Goal: Task Accomplishment & Management: Manage account settings

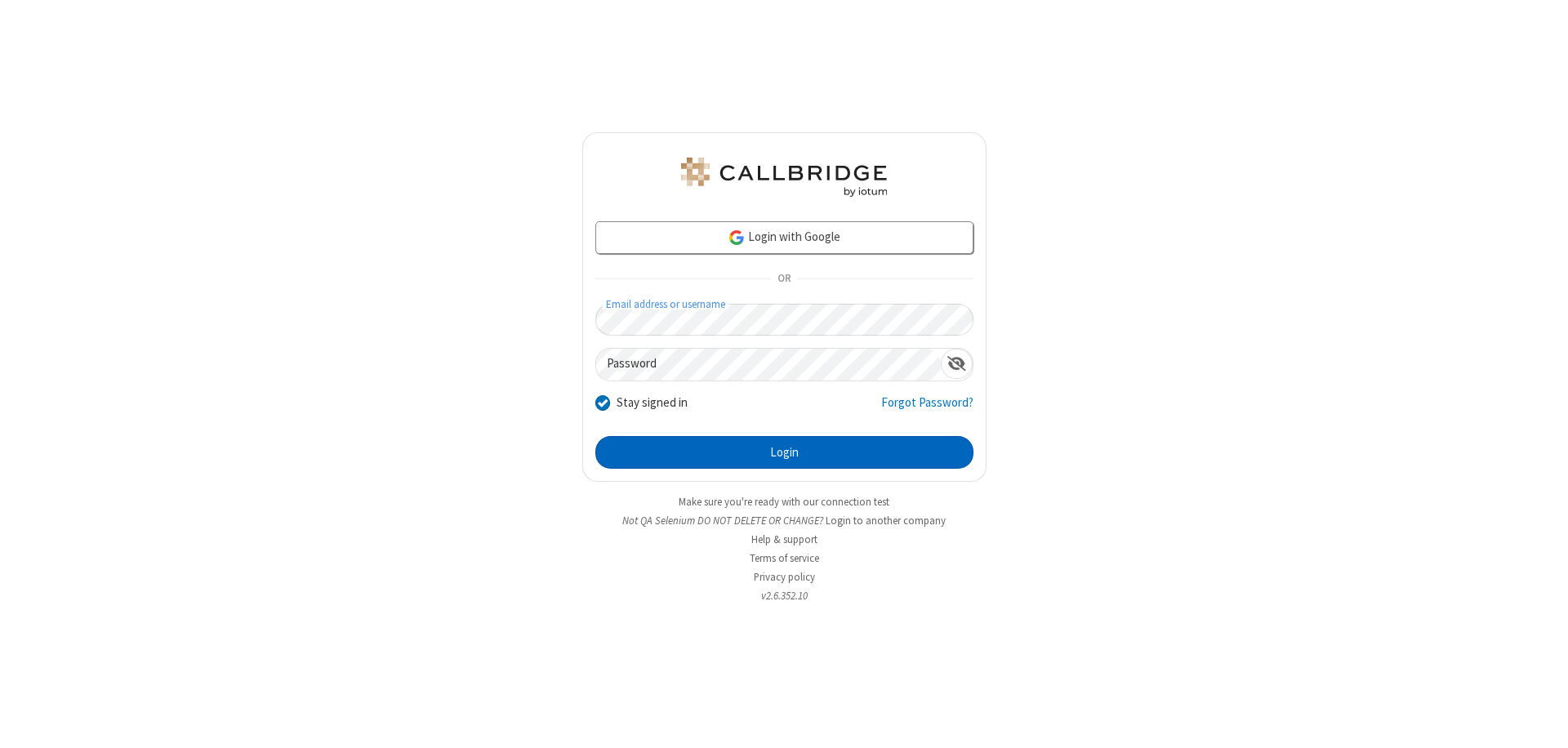
click at [784, 453] on button "Login" at bounding box center [784, 452] width 378 height 32
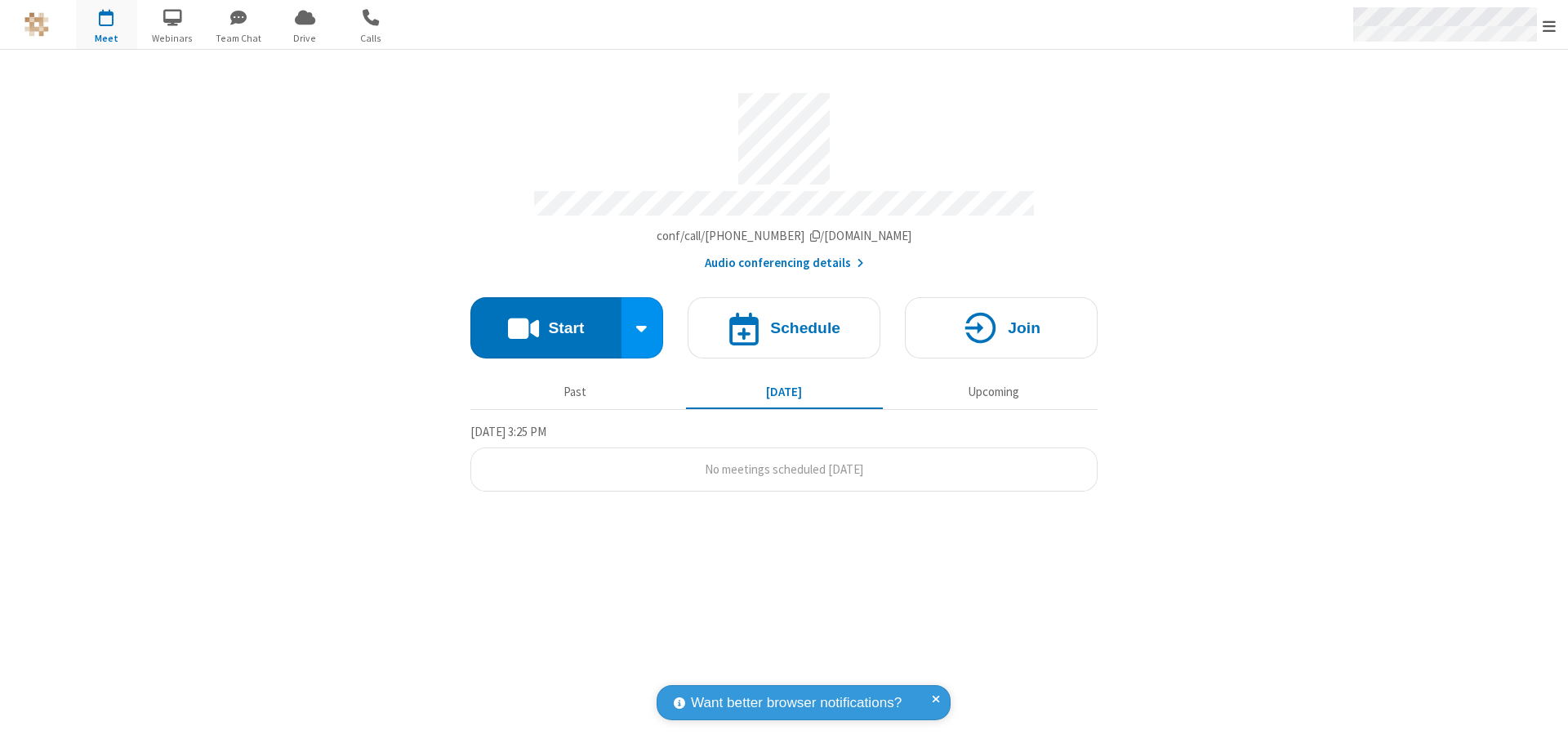
click at [1549, 25] on span "Open menu" at bounding box center [1548, 25] width 13 height 17
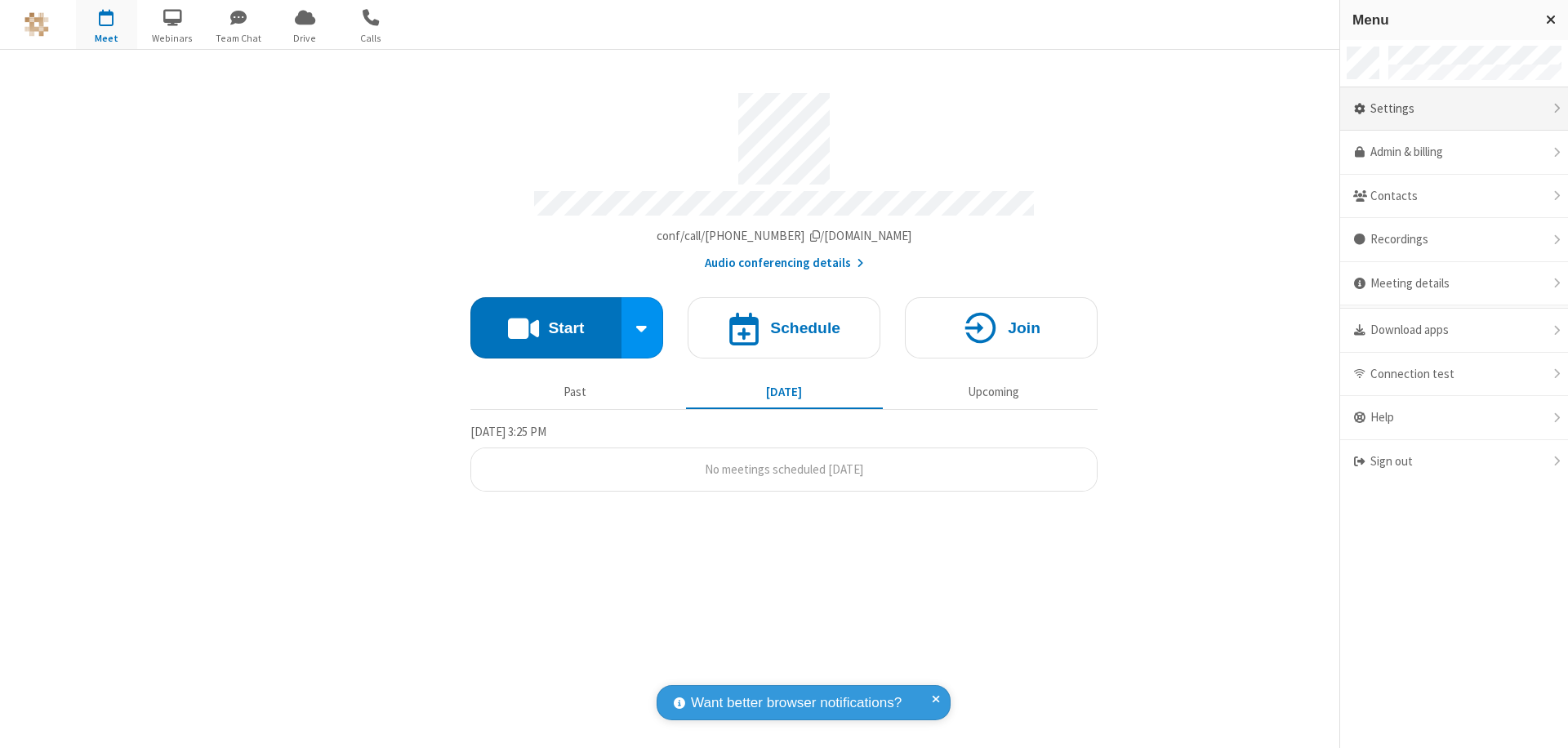
click at [1454, 109] on div "Settings" at bounding box center [1454, 109] width 228 height 44
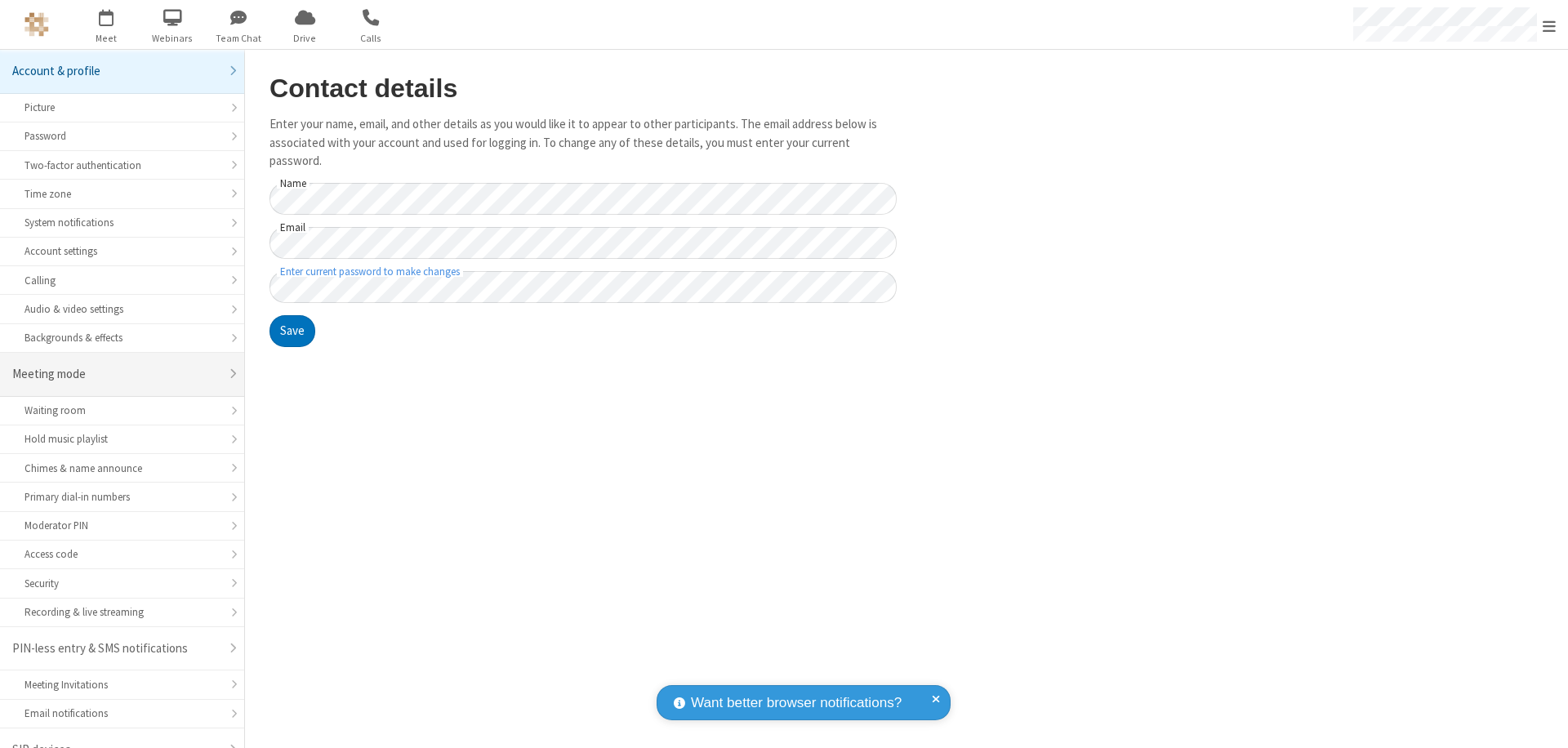
click at [116, 365] on div "Meeting mode" at bounding box center [116, 374] width 207 height 19
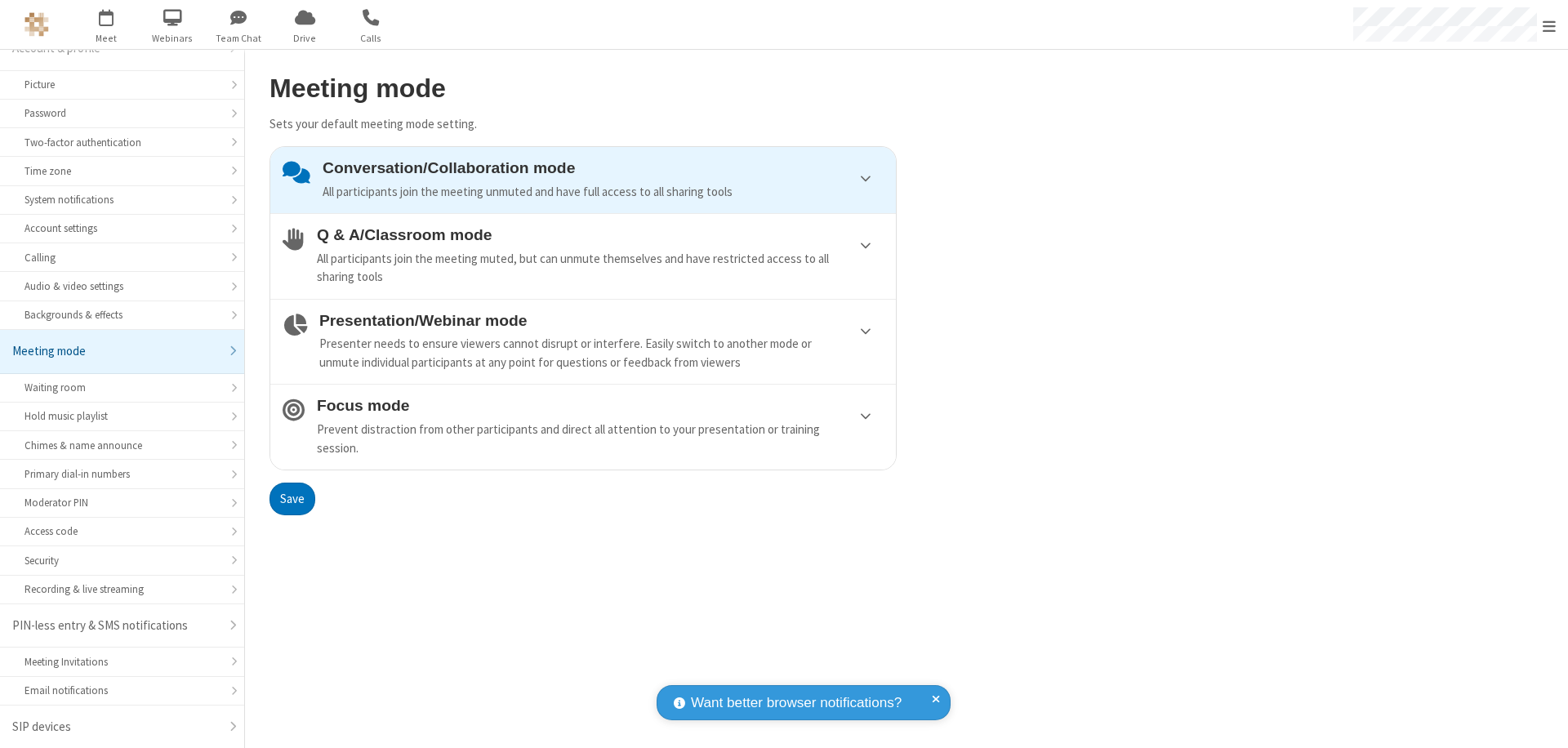
click at [583, 426] on div "Prevent distraction from other participants and direct all attention to your pr…" at bounding box center [600, 439] width 567 height 37
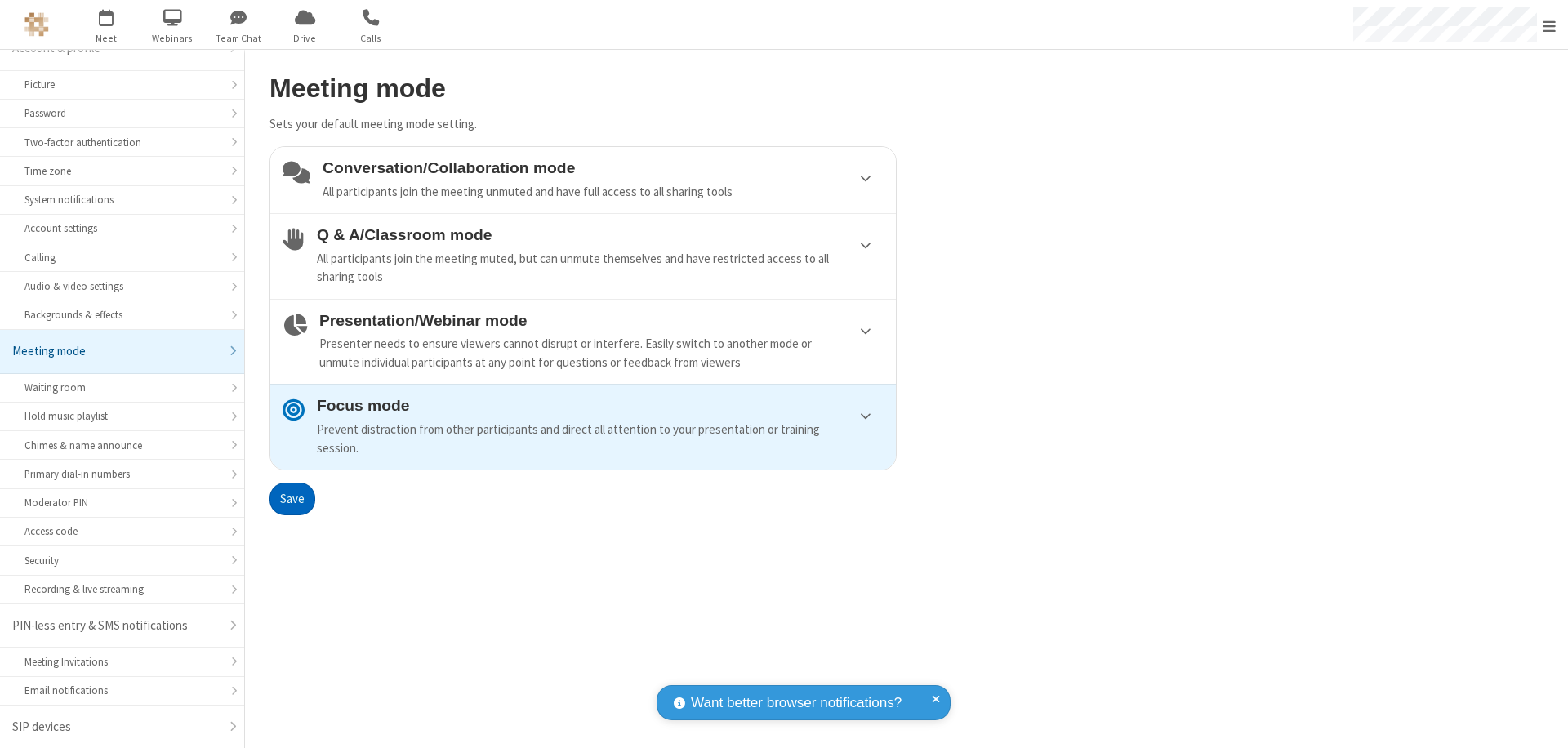
click at [291, 499] on button "Save" at bounding box center [292, 499] width 46 height 32
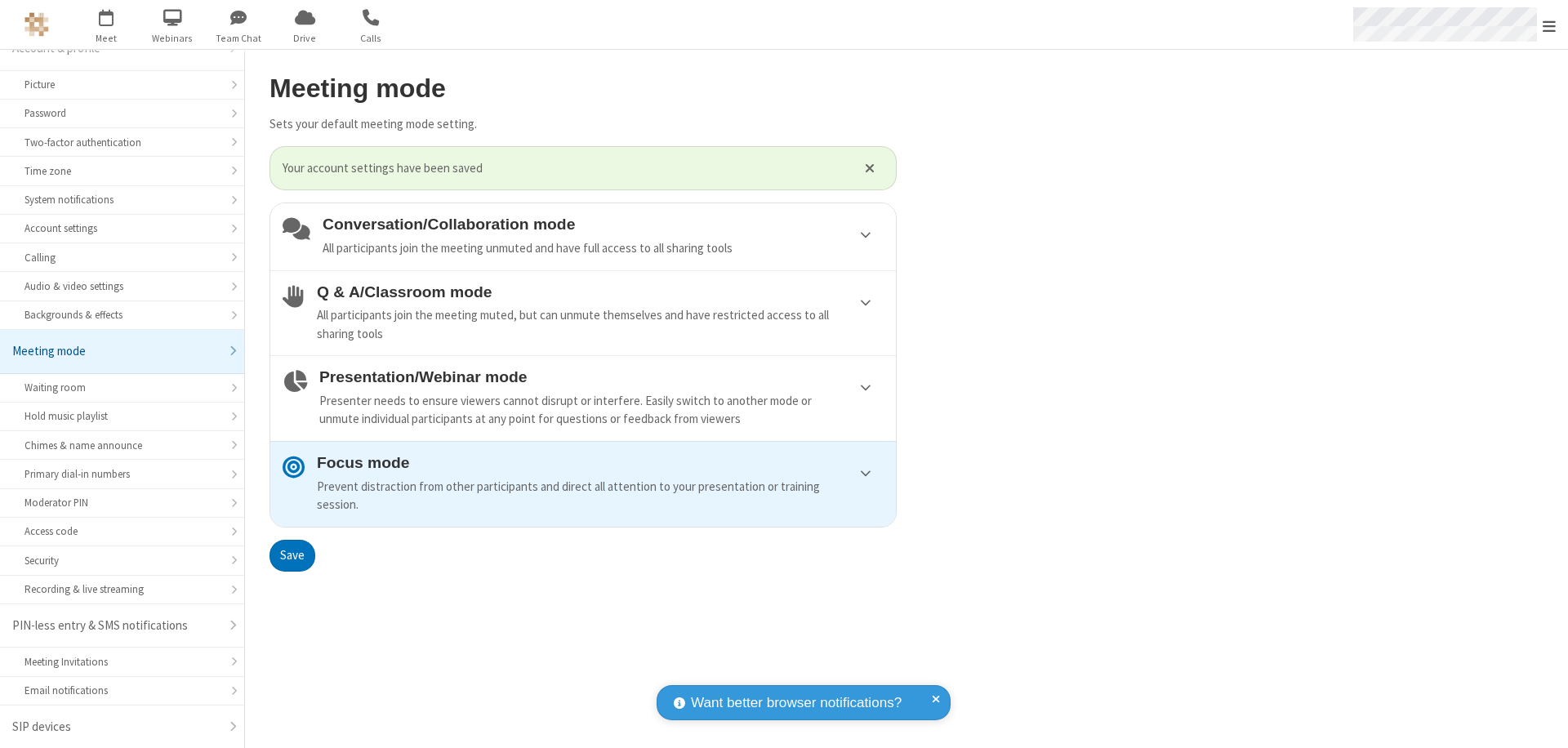
click at [1549, 24] on span "Open menu" at bounding box center [1548, 25] width 13 height 17
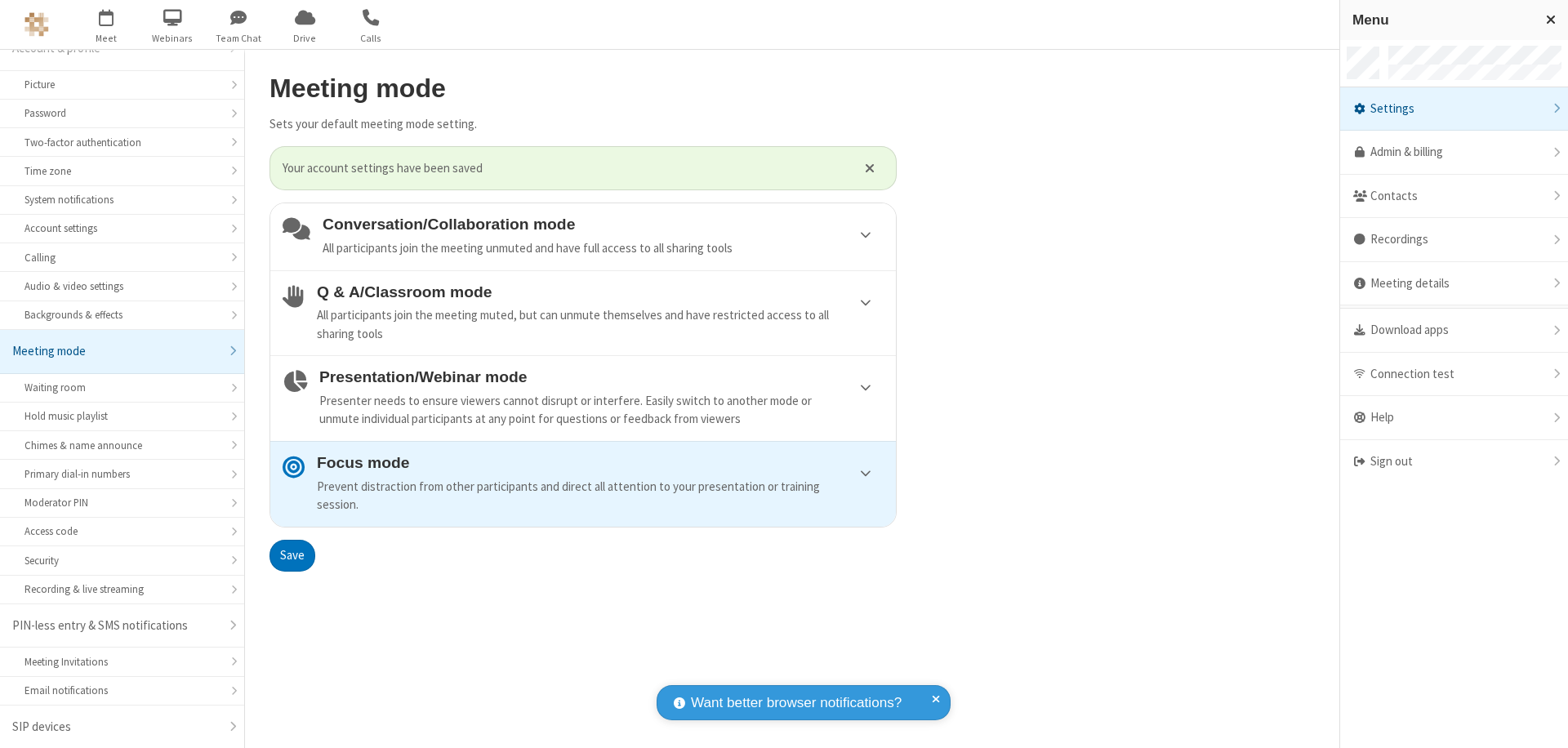
click at [1454, 462] on div "Sign out" at bounding box center [1454, 462] width 228 height 43
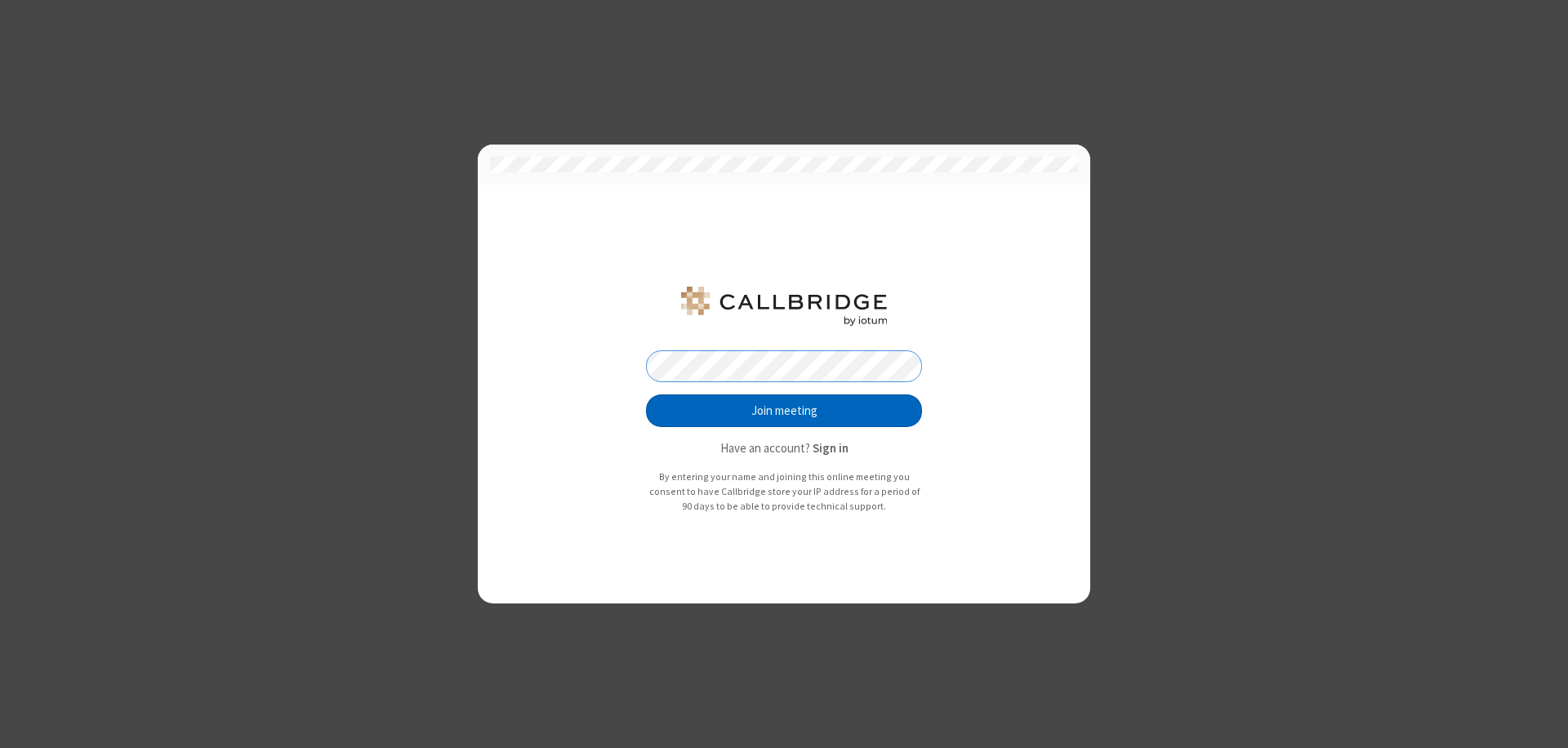
click at [784, 411] on button "Join meeting" at bounding box center [784, 410] width 276 height 32
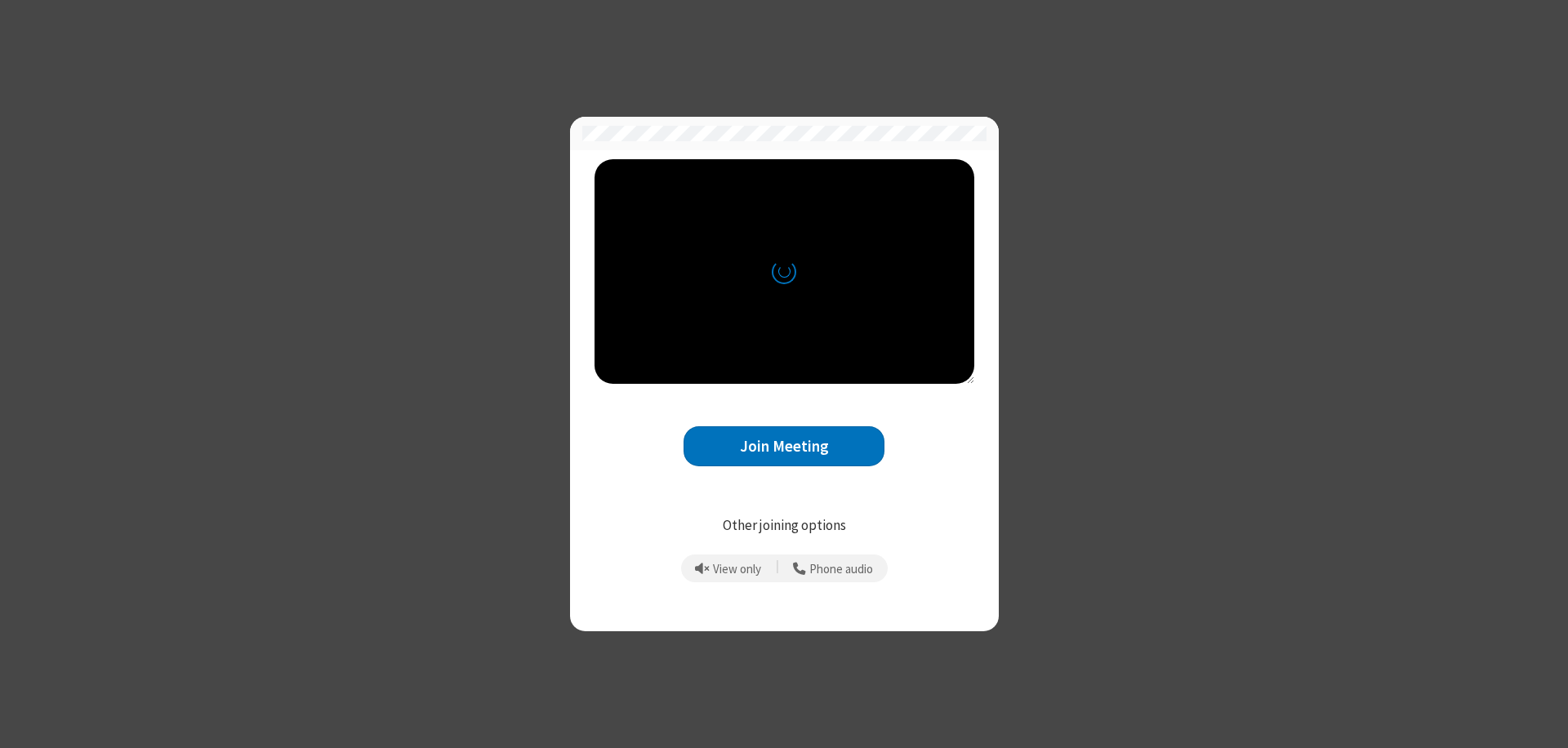
click at [784, 446] on button "Join Meeting" at bounding box center [783, 446] width 200 height 40
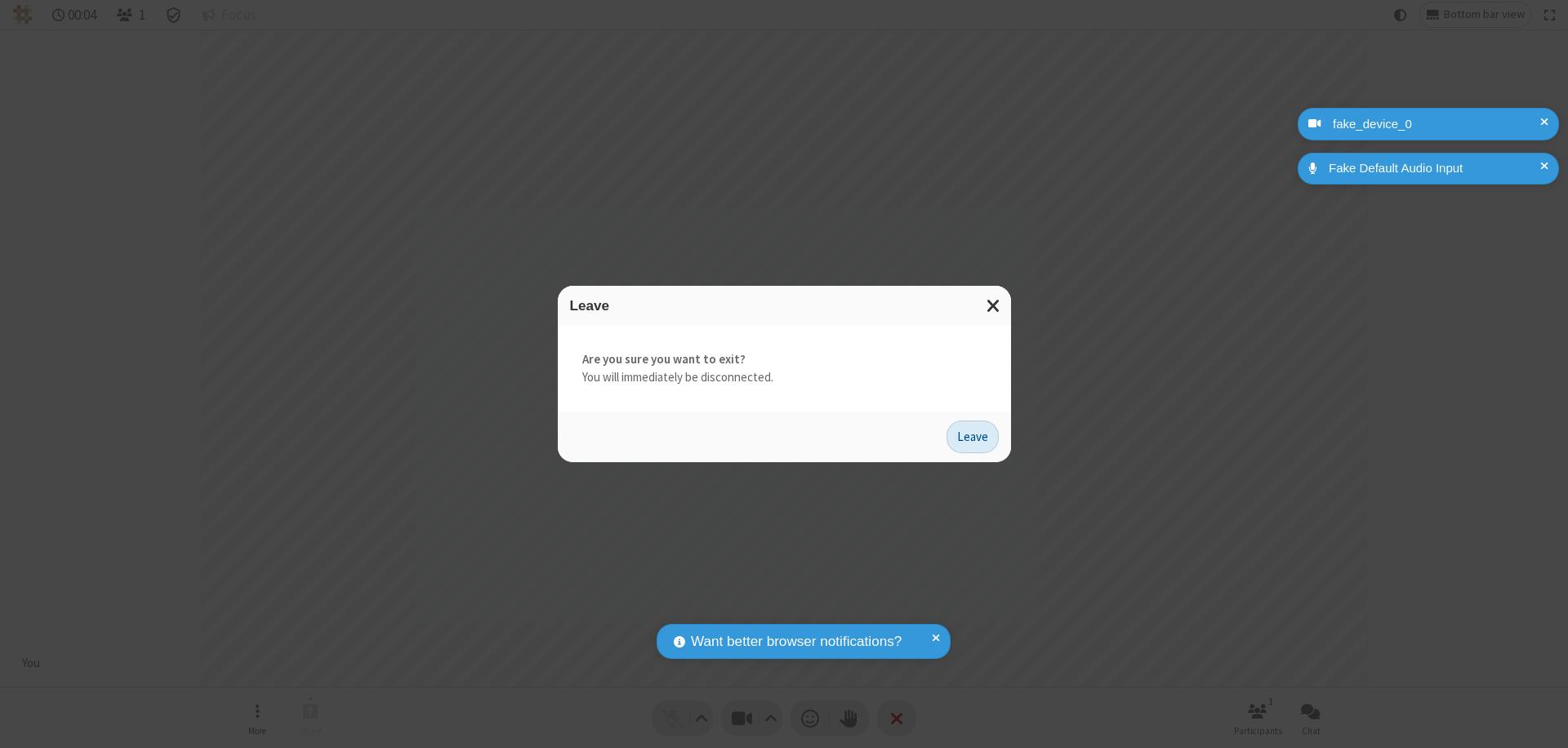
click at [973, 436] on button "Leave" at bounding box center [972, 436] width 52 height 32
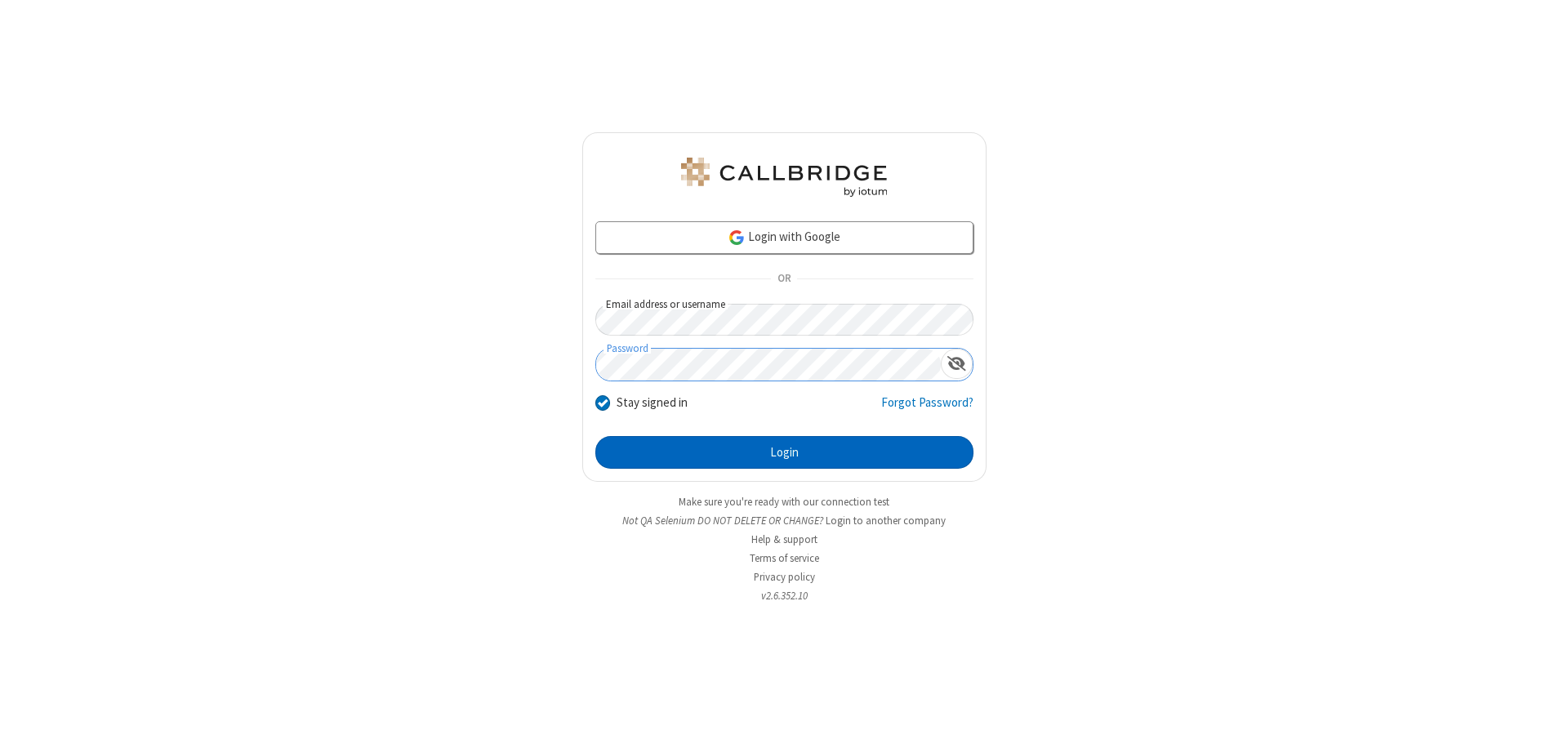
click at [784, 453] on button "Login" at bounding box center [784, 452] width 378 height 32
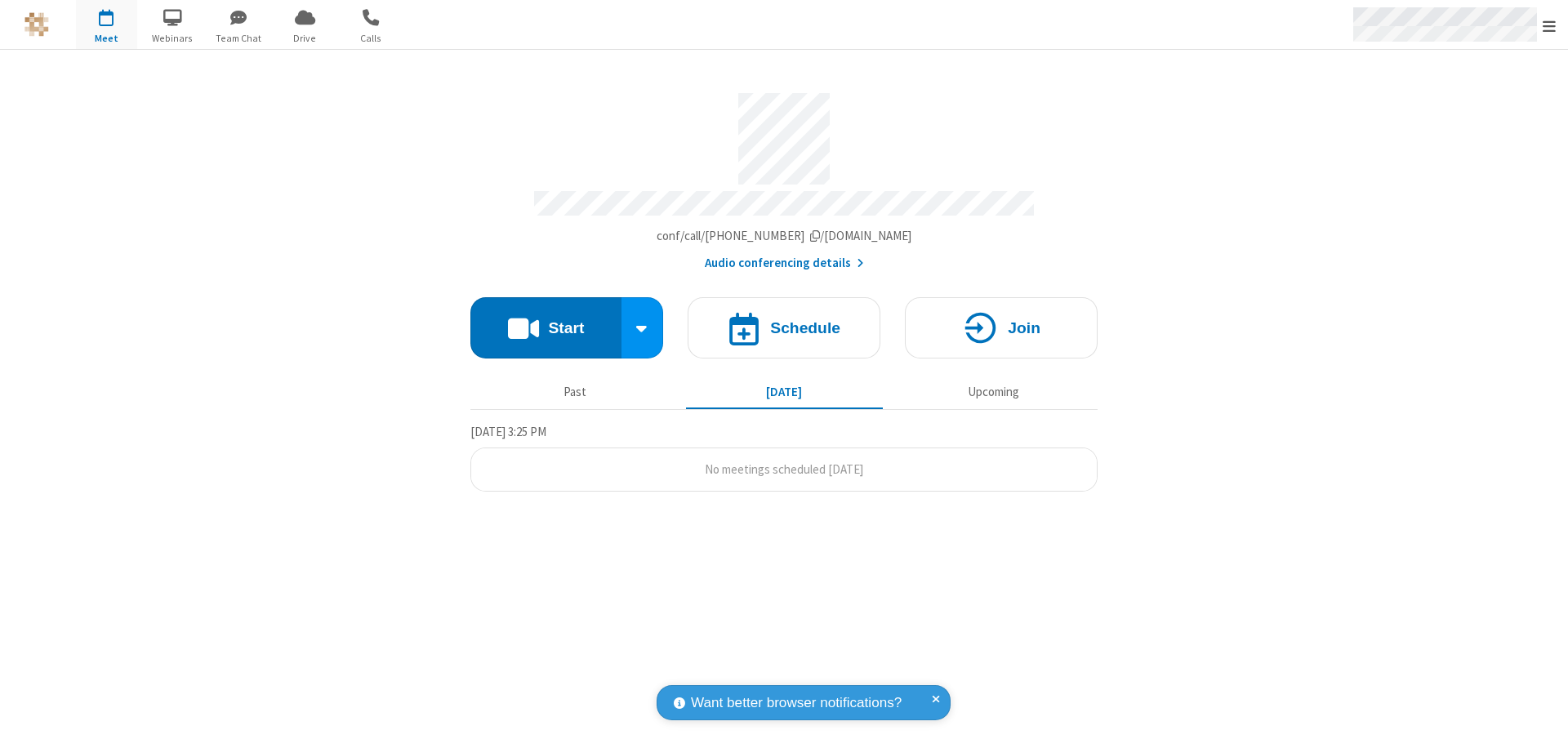
click at [1549, 25] on span "Open menu" at bounding box center [1548, 25] width 13 height 17
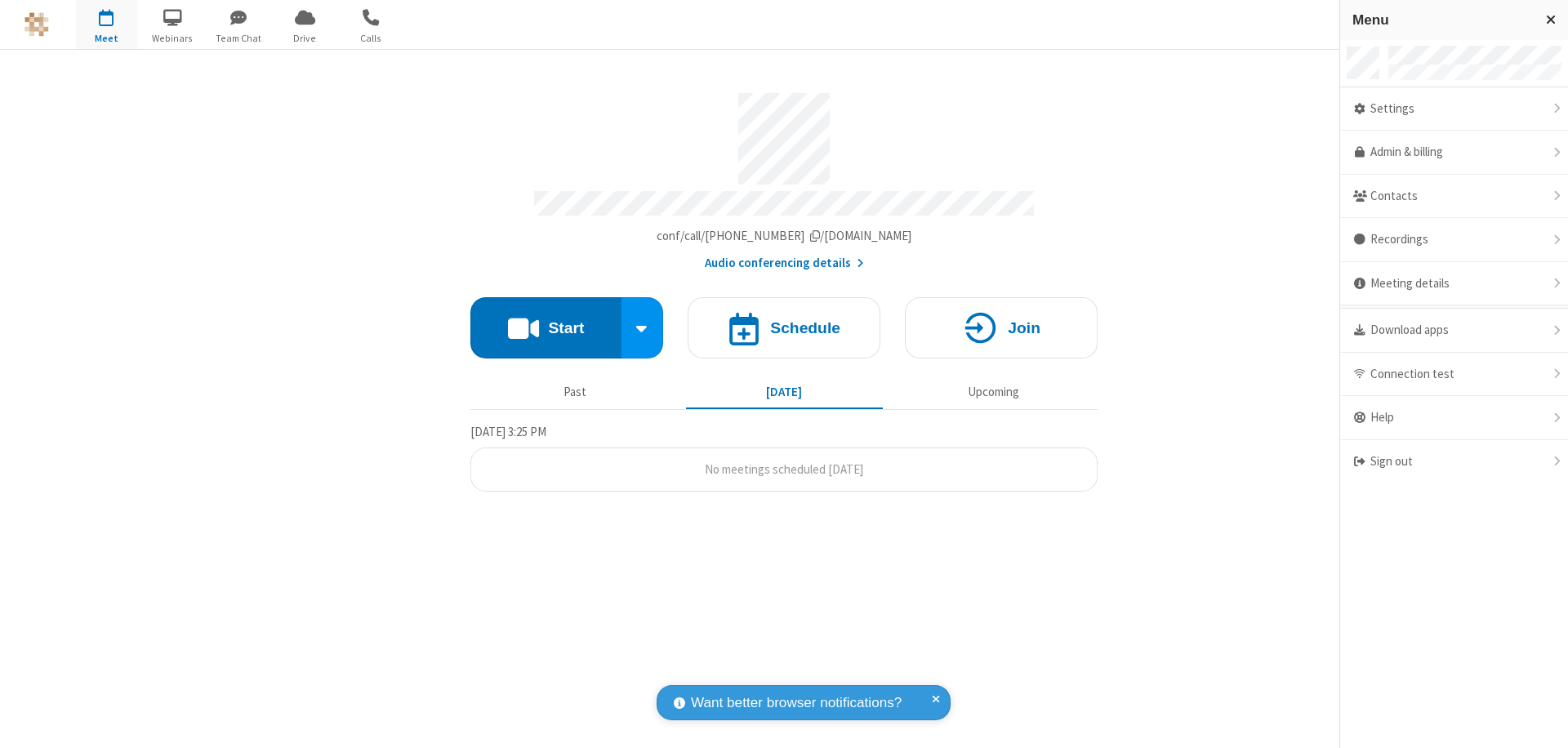
click at [1454, 109] on div "Settings" at bounding box center [1454, 109] width 228 height 44
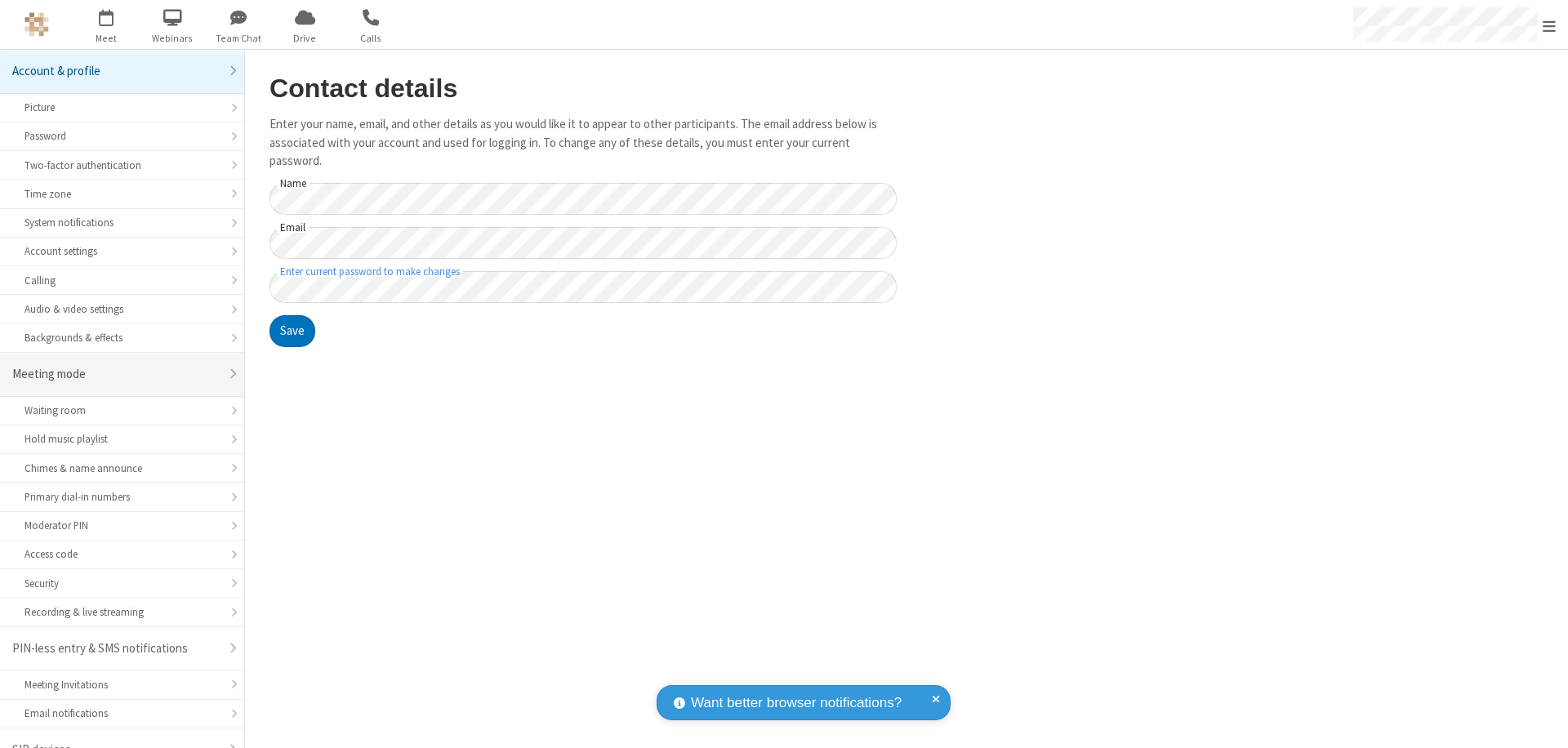
click at [116, 365] on div "Meeting mode" at bounding box center [116, 374] width 207 height 19
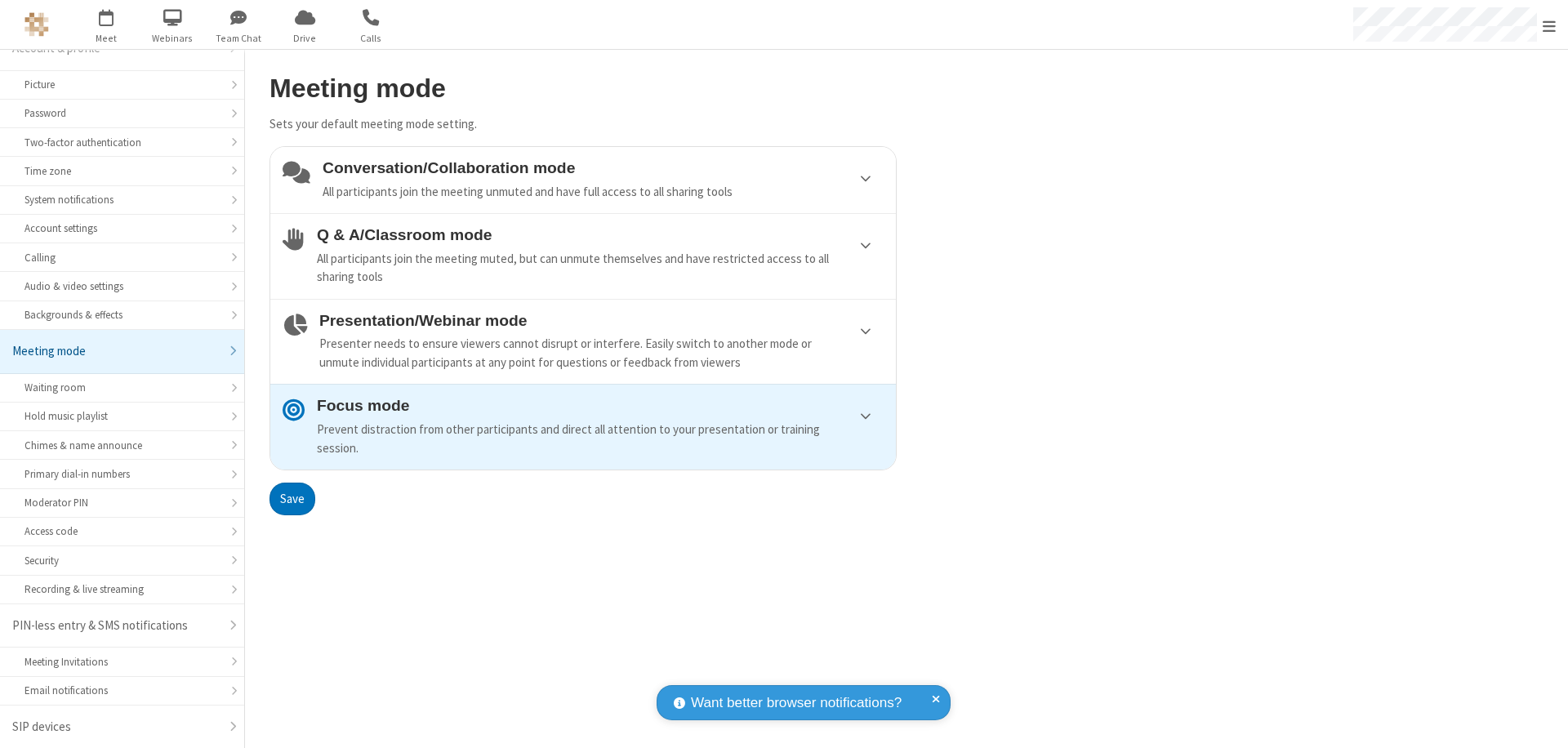
click at [583, 180] on div "Conversation/Collaboration mode All participants join the meeting unmuted and h…" at bounding box center [603, 180] width 561 height 42
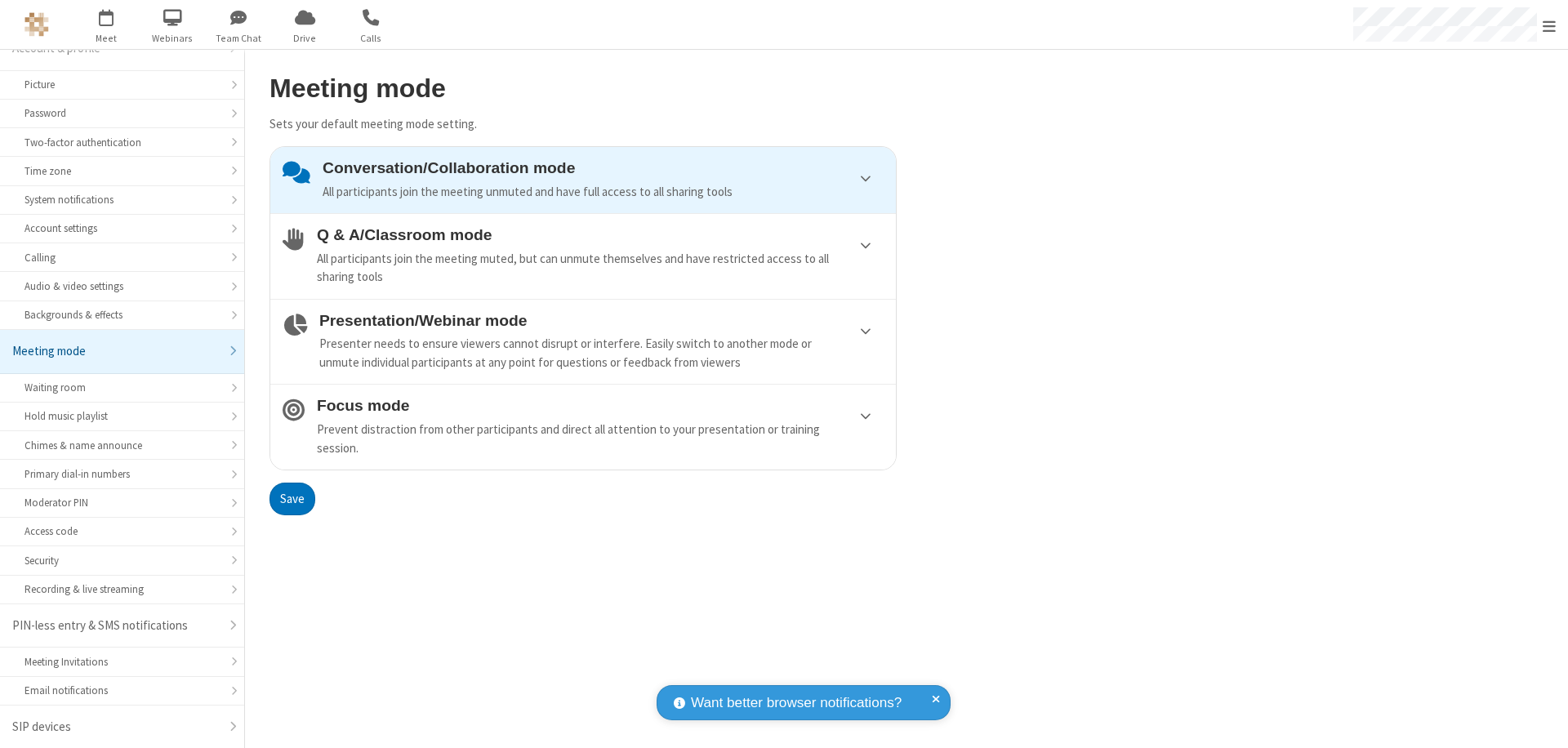
click at [291, 499] on button "Save" at bounding box center [292, 499] width 46 height 32
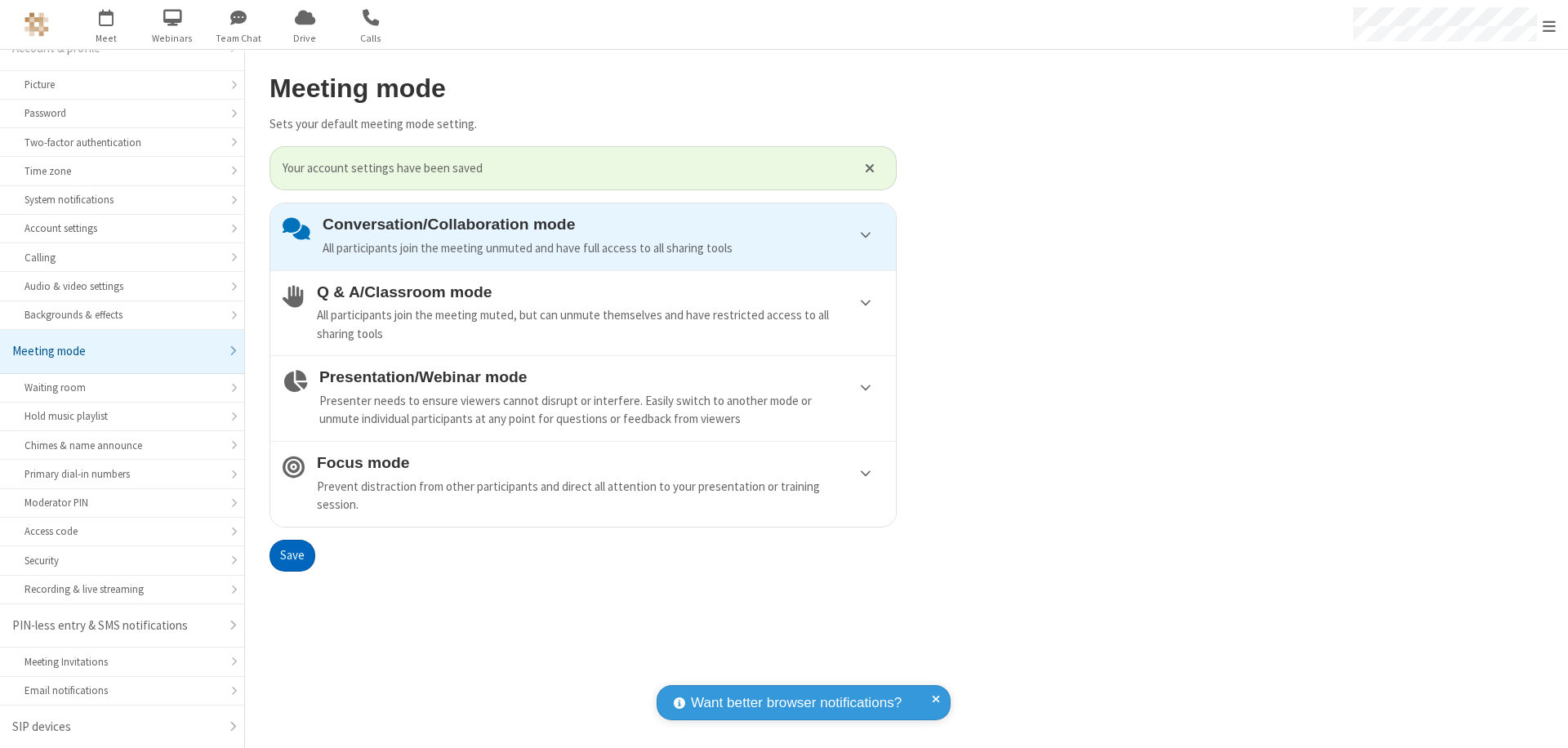
click at [1549, 24] on span "Open menu" at bounding box center [1548, 25] width 13 height 17
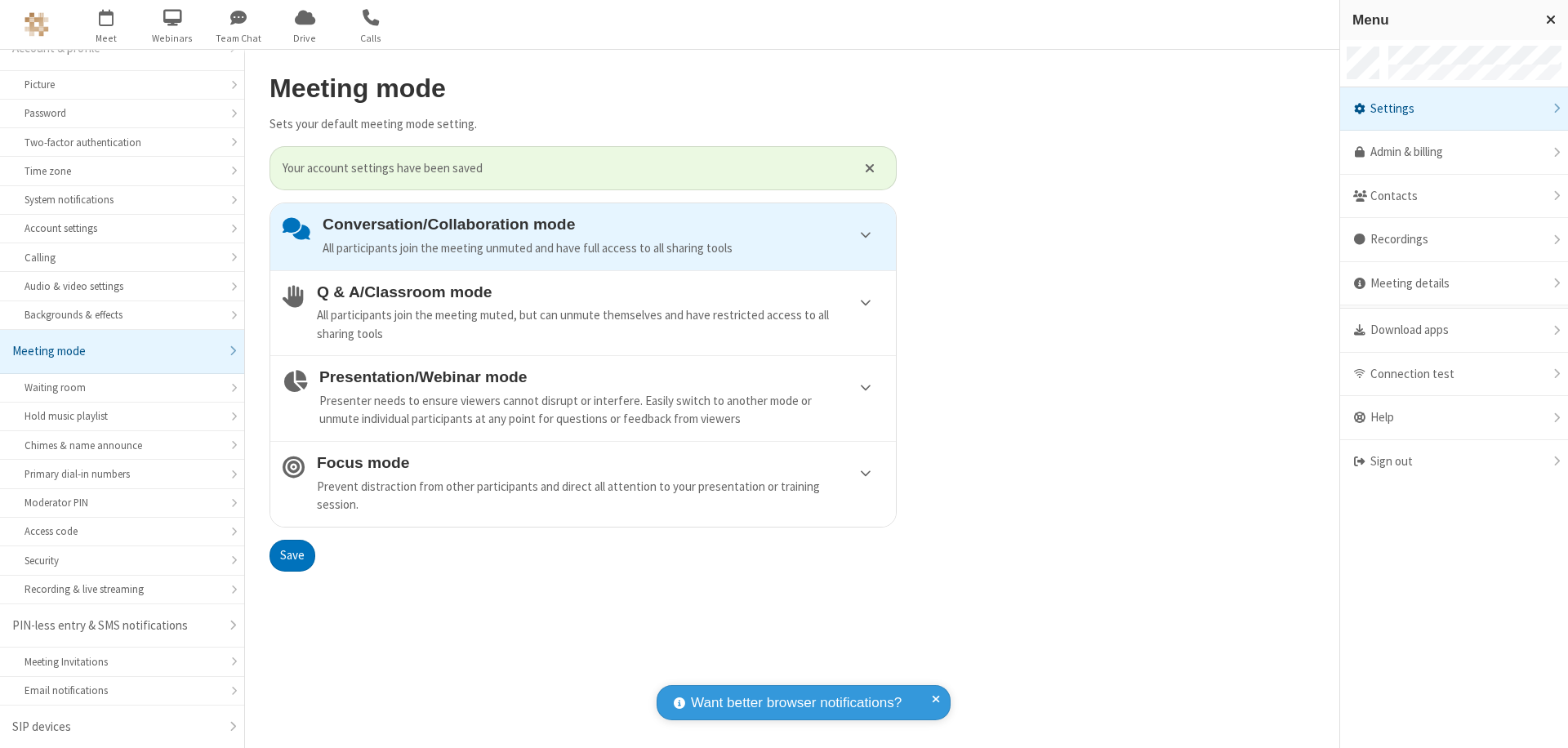
click at [1454, 462] on div "Sign out" at bounding box center [1454, 462] width 228 height 43
